Goal: Navigation & Orientation: Find specific page/section

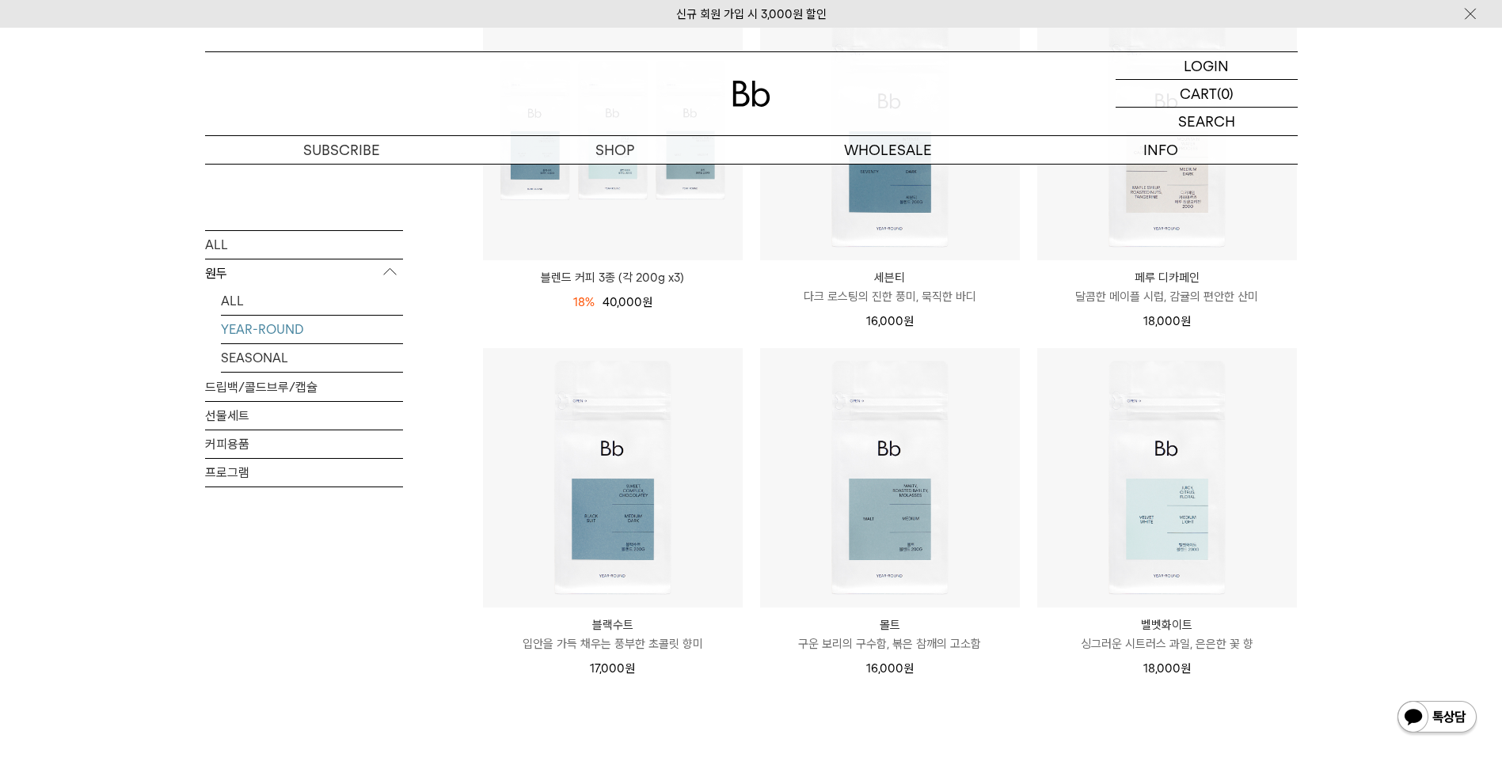
scroll to position [158, 0]
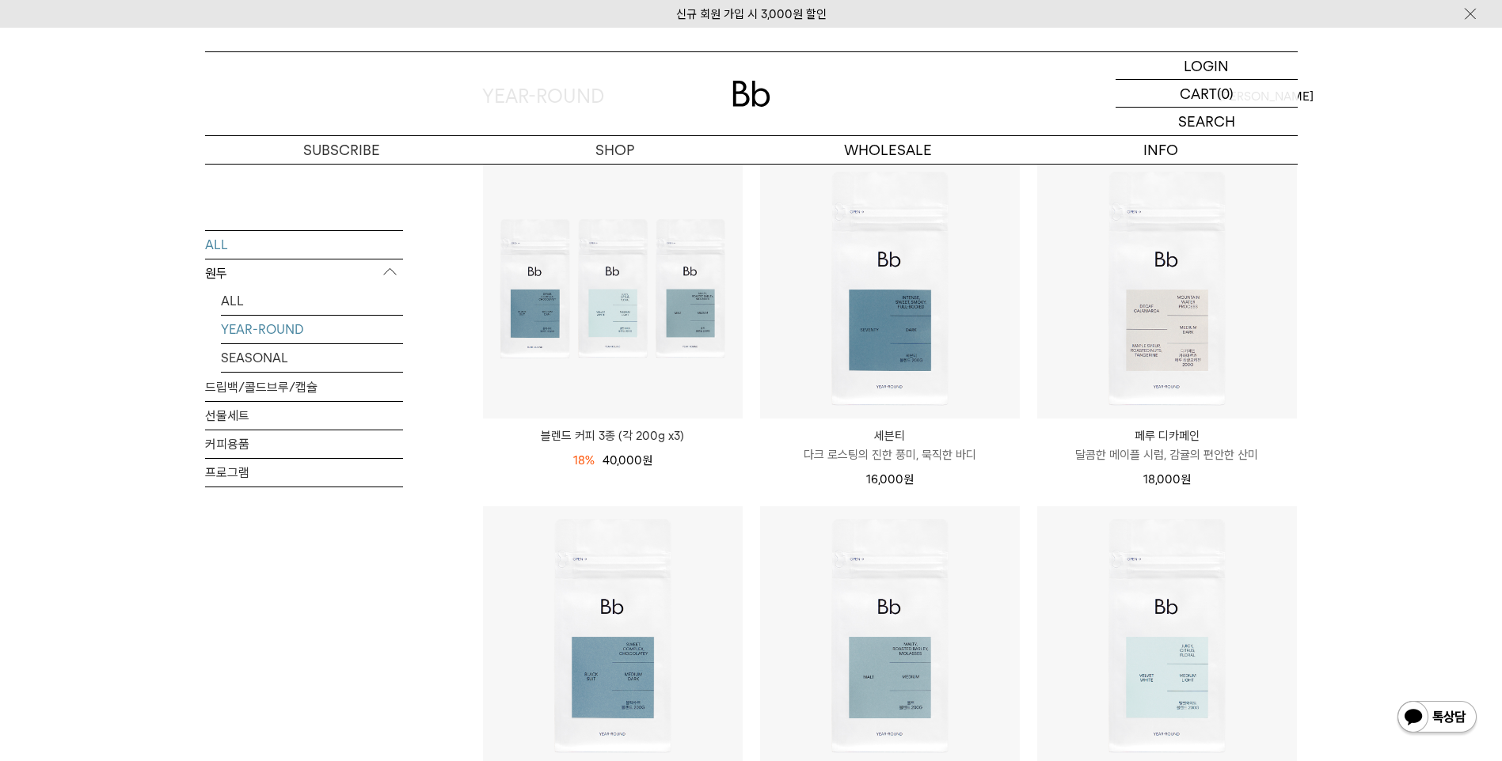
click at [318, 245] on link "ALL" at bounding box center [304, 244] width 198 height 28
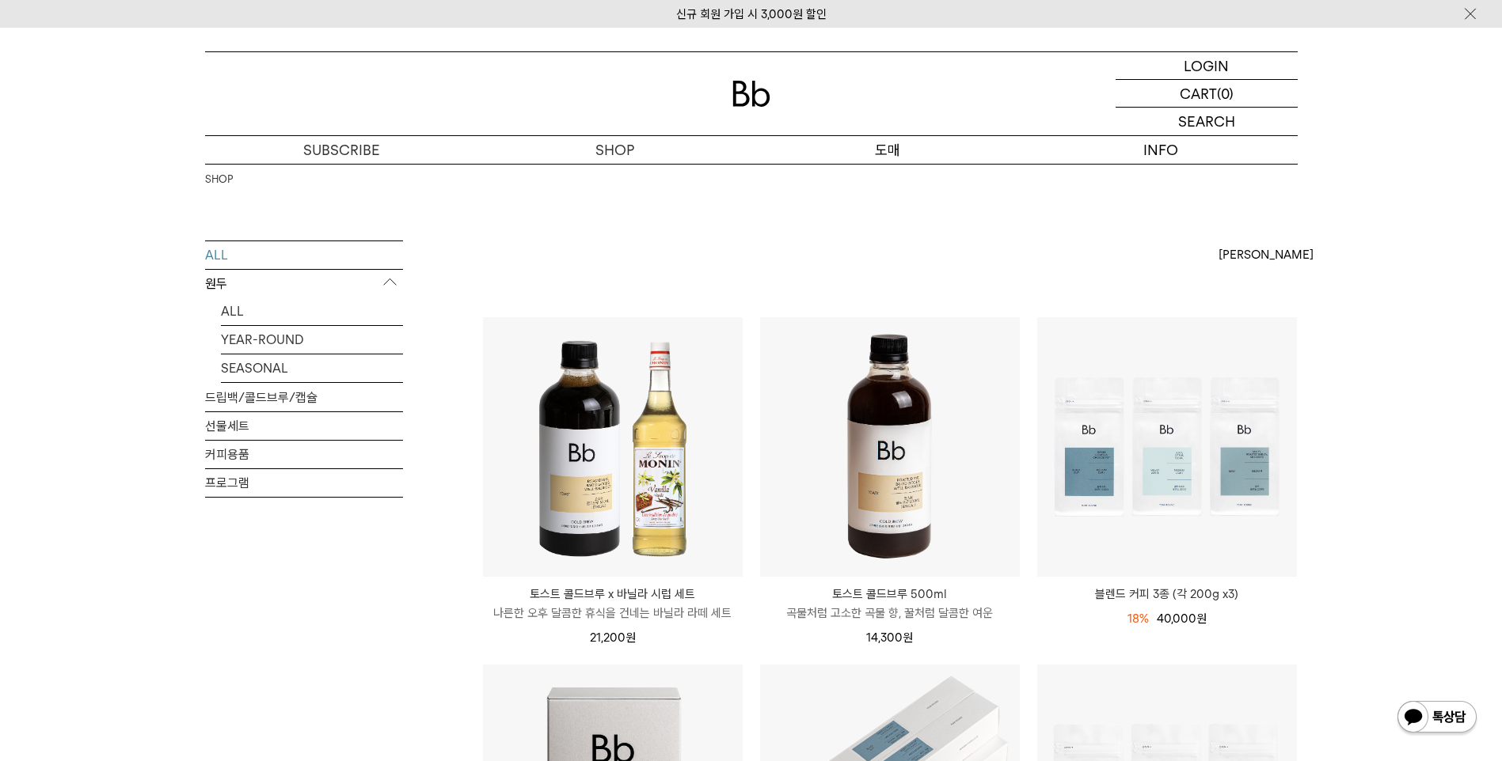
click at [936, 142] on p "도매" at bounding box center [887, 150] width 273 height 28
click at [904, 150] on p "도매" at bounding box center [887, 150] width 273 height 28
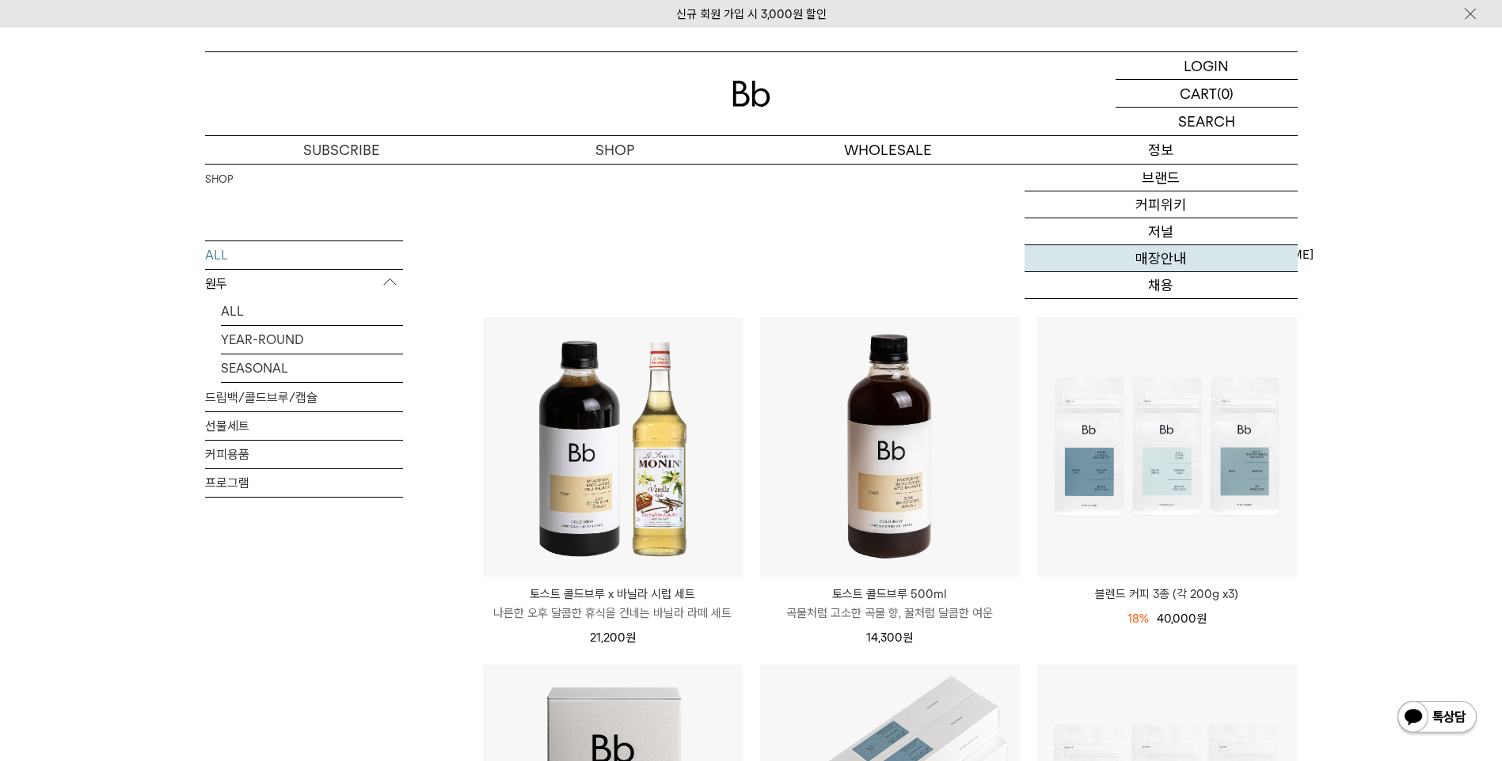
click at [1131, 256] on link "매장안내" at bounding box center [1160, 258] width 273 height 27
